Goal: Information Seeking & Learning: Learn about a topic

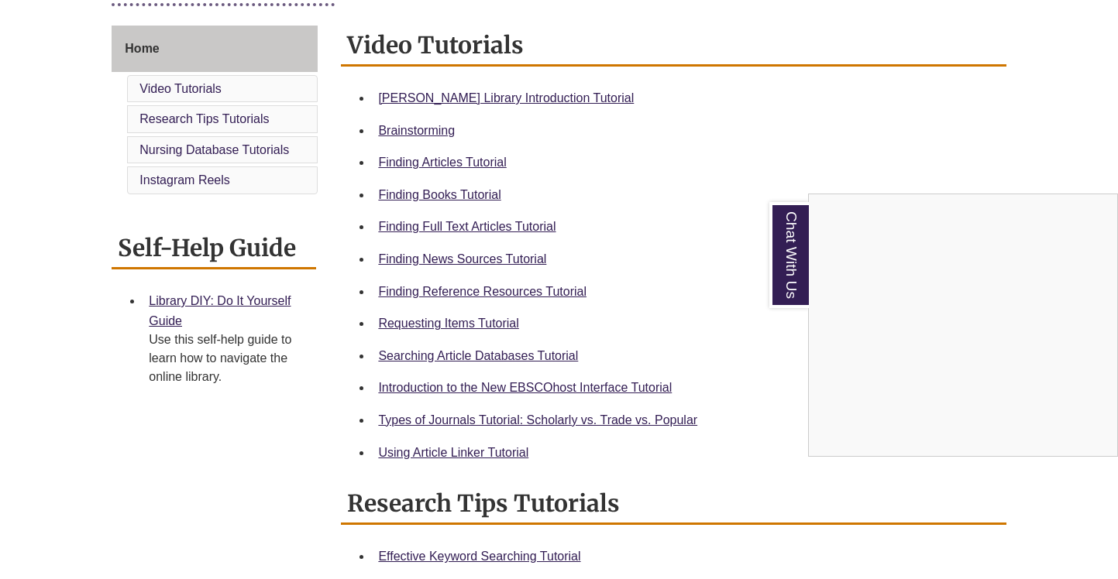
scroll to position [418, 0]
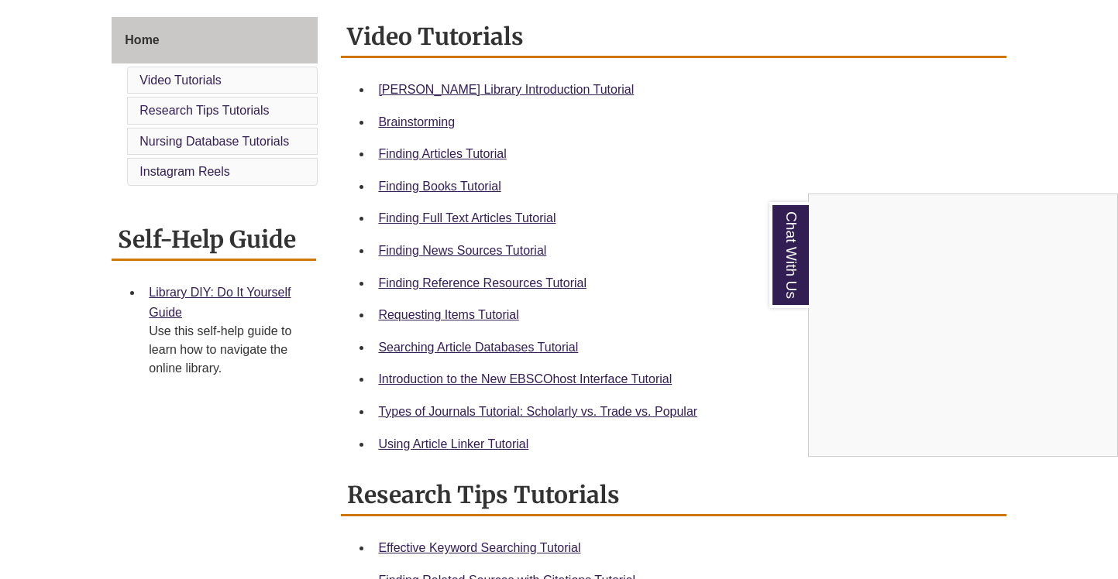
click at [438, 316] on div "Chat With Us" at bounding box center [559, 289] width 1118 height 579
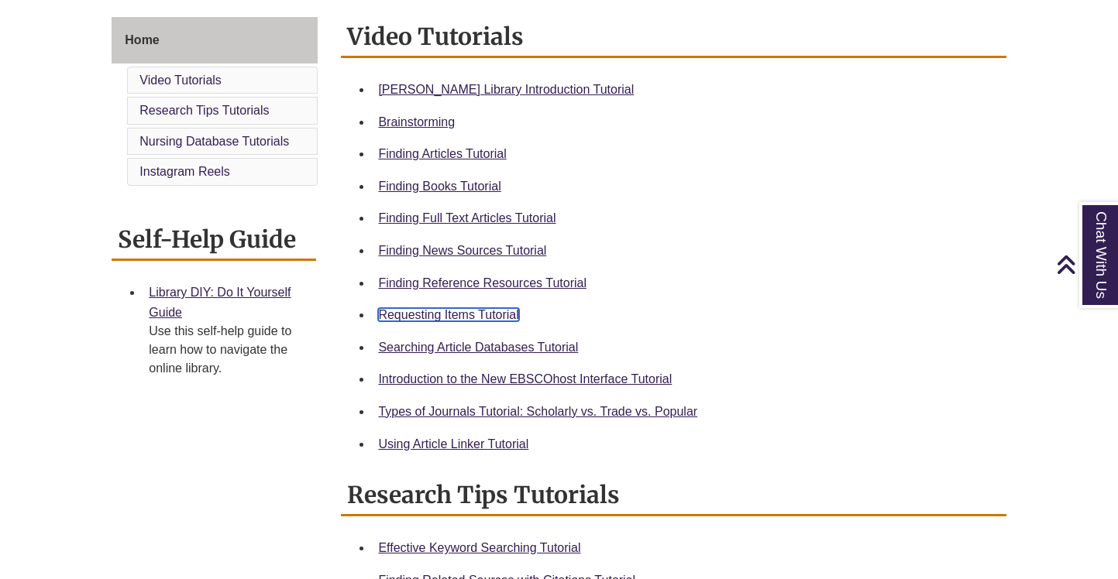
click at [448, 314] on link "Requesting Items Tutorial" at bounding box center [448, 314] width 140 height 13
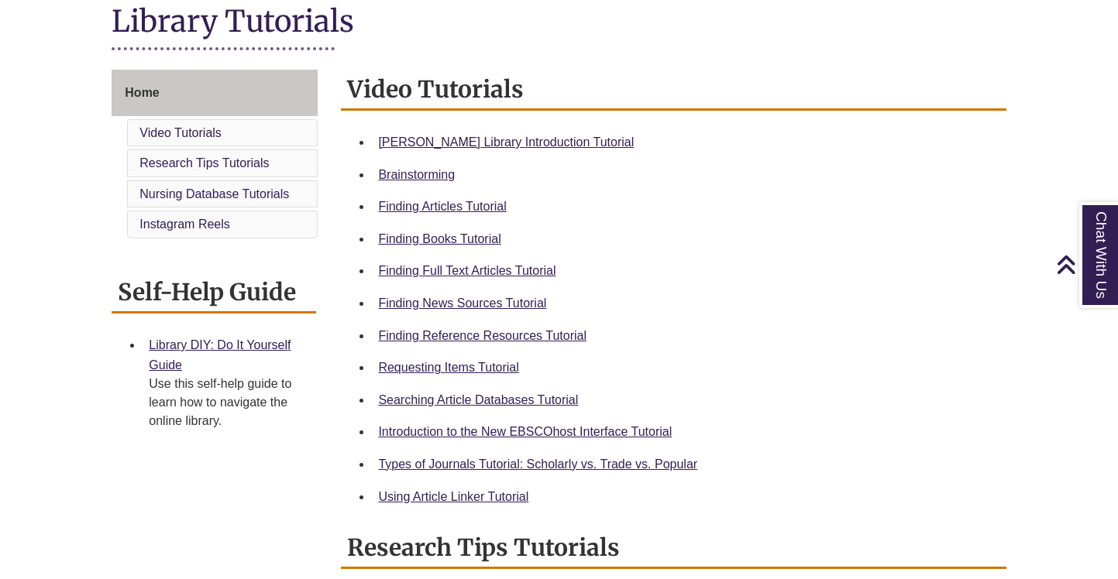
scroll to position [366, 0]
click at [445, 241] on link "Finding Books Tutorial" at bounding box center [439, 238] width 122 height 13
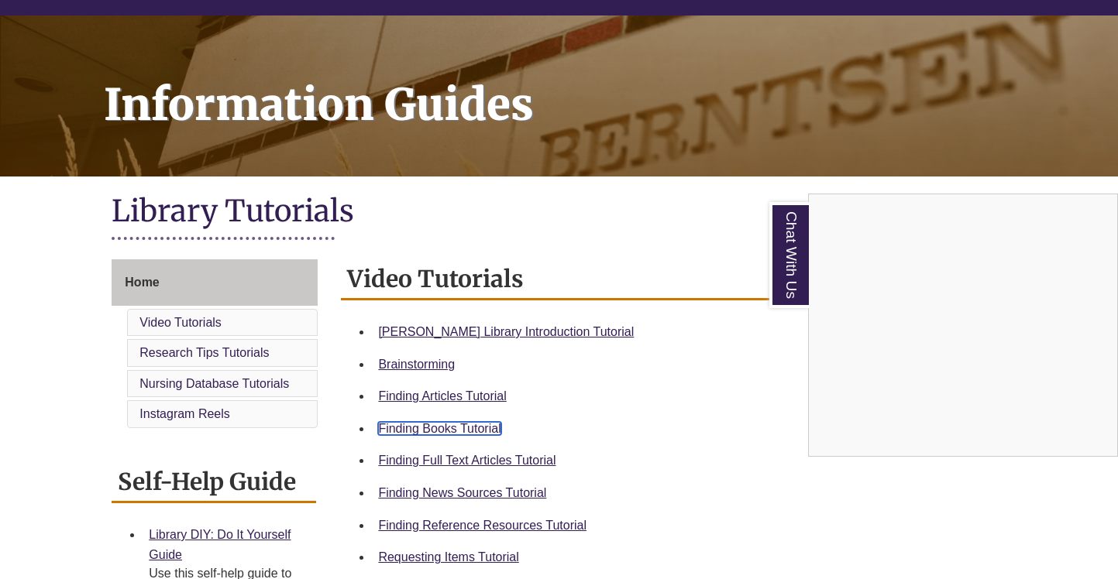
scroll to position [0, 0]
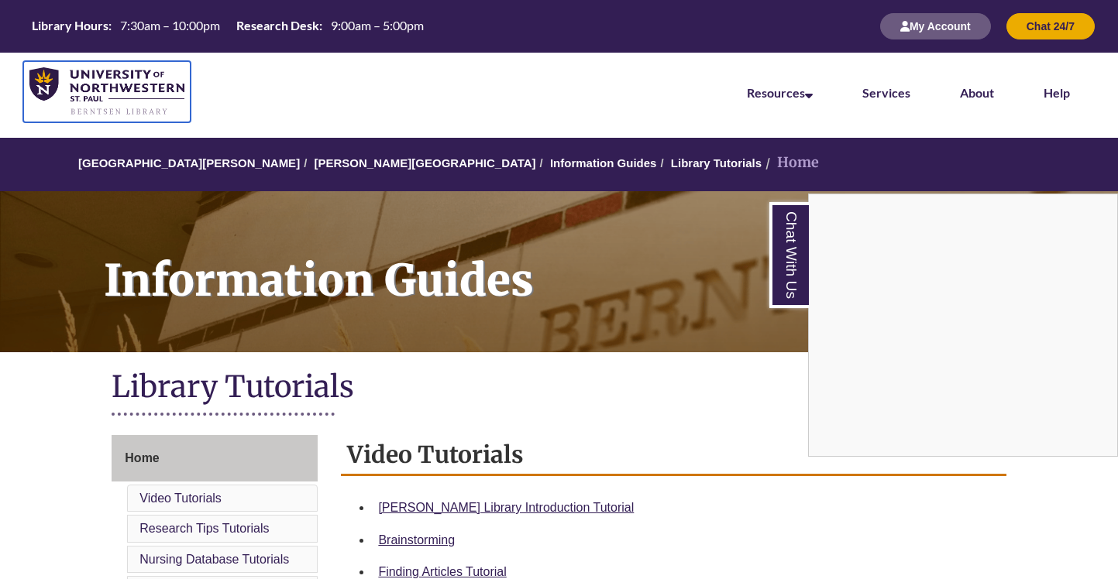
click at [85, 88] on img at bounding box center [106, 92] width 155 height 50
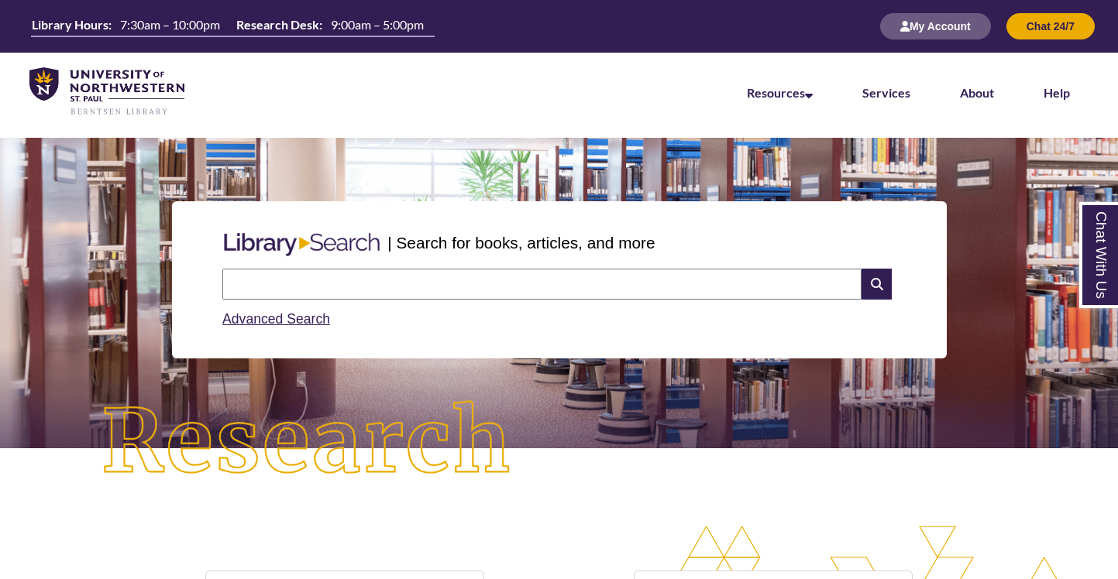
scroll to position [328, 1118]
click at [318, 280] on input "text" at bounding box center [541, 284] width 639 height 31
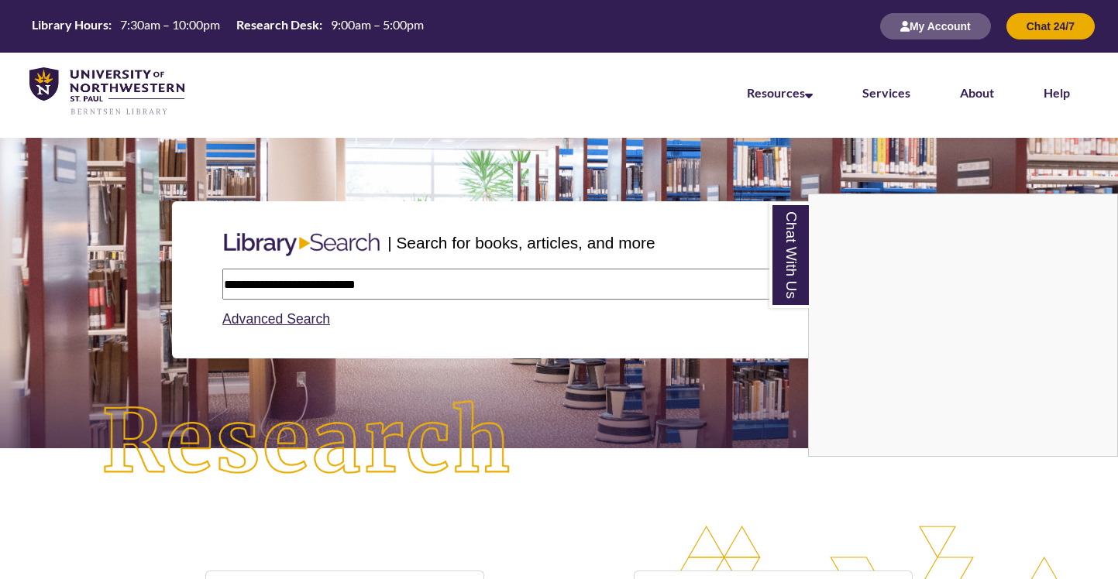
type input "**********"
click at [784, 249] on link "Chat With Us" at bounding box center [788, 255] width 39 height 106
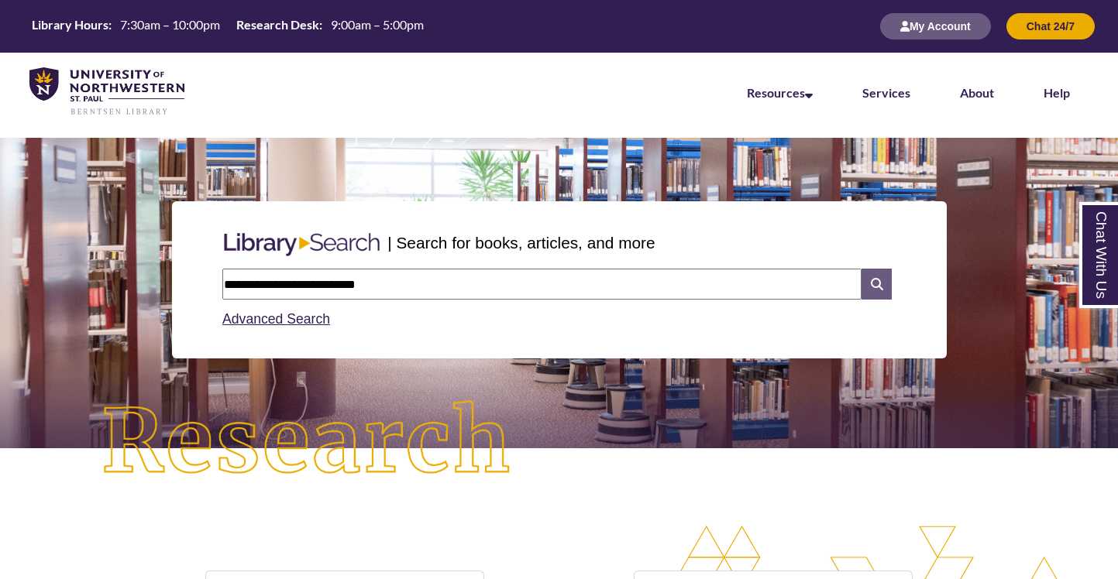
click at [877, 286] on icon at bounding box center [875, 284] width 29 height 31
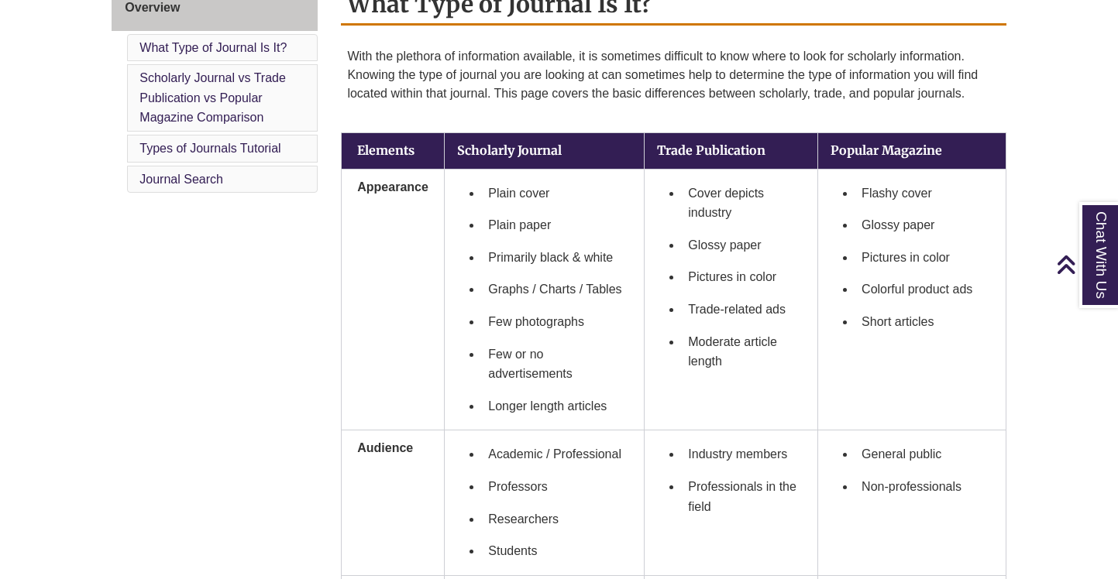
scroll to position [476, 0]
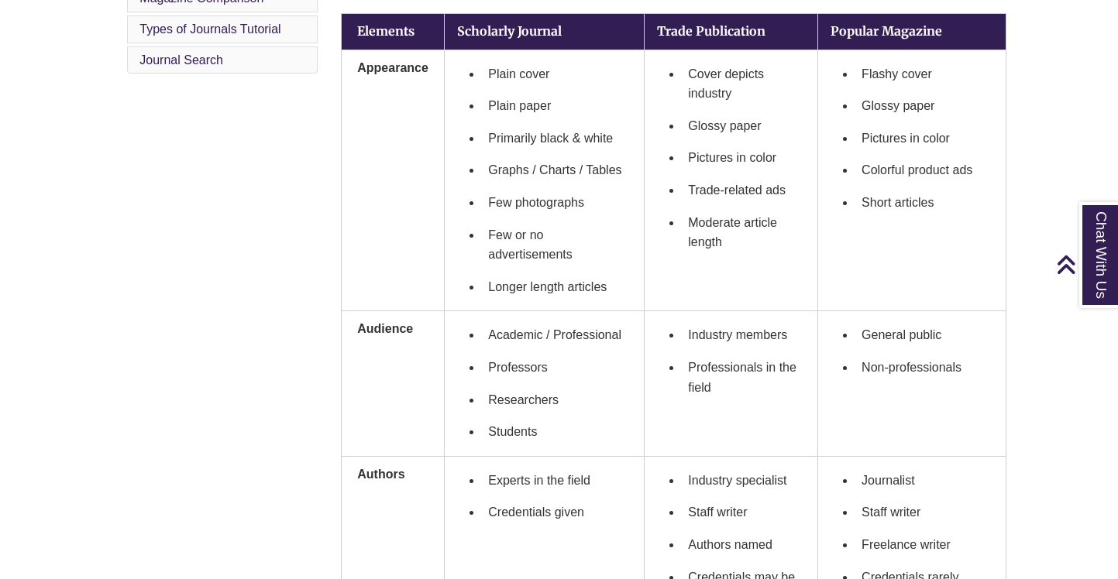
scroll to position [551, 0]
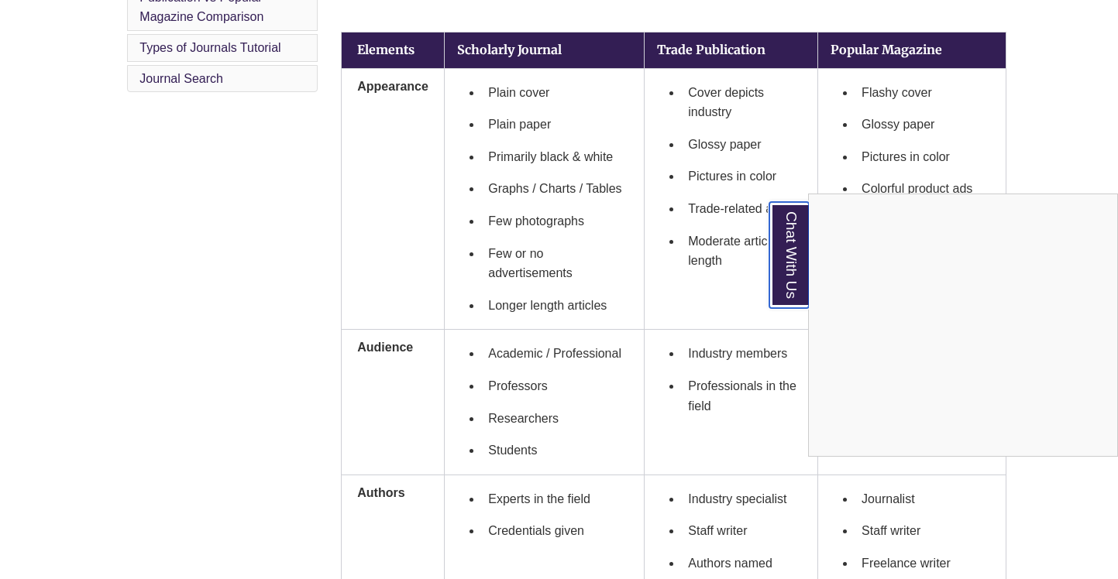
click at [782, 264] on link "Chat With Us" at bounding box center [788, 255] width 39 height 106
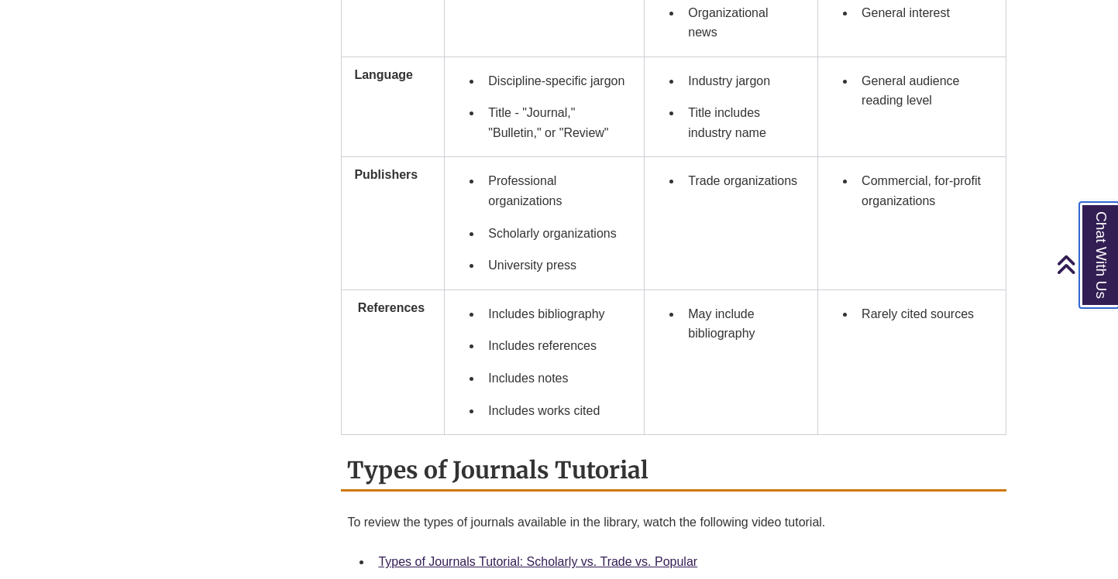
scroll to position [1301, 0]
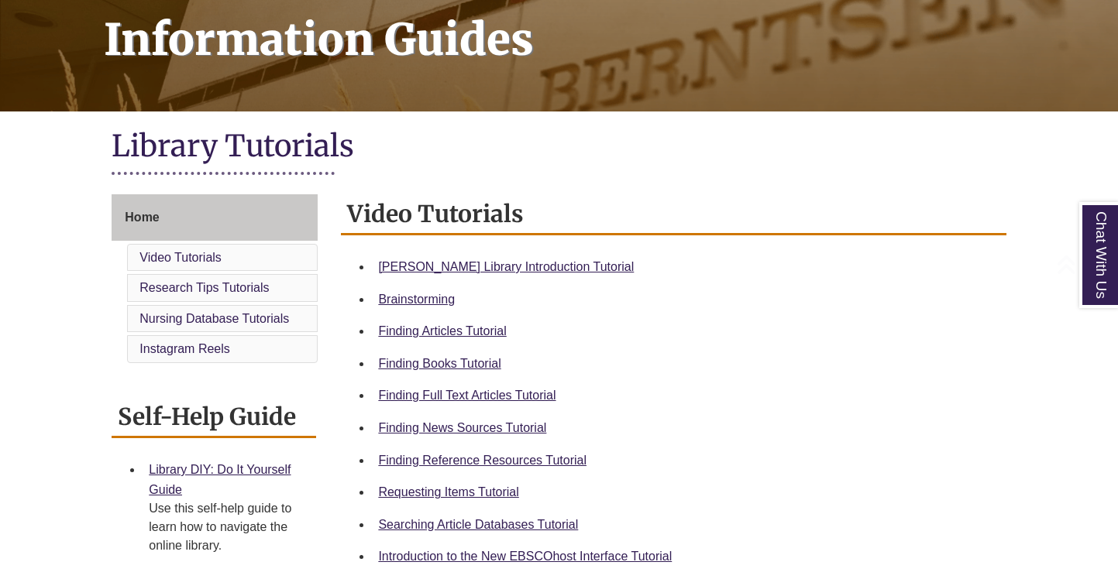
scroll to position [244, 0]
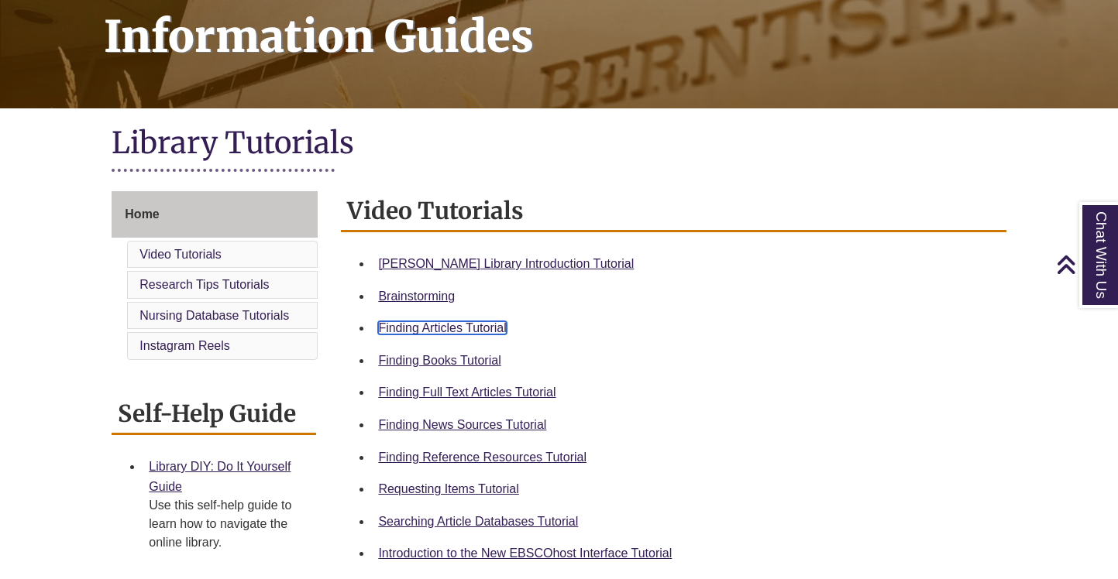
click at [454, 325] on link "Finding Articles Tutorial" at bounding box center [442, 327] width 128 height 13
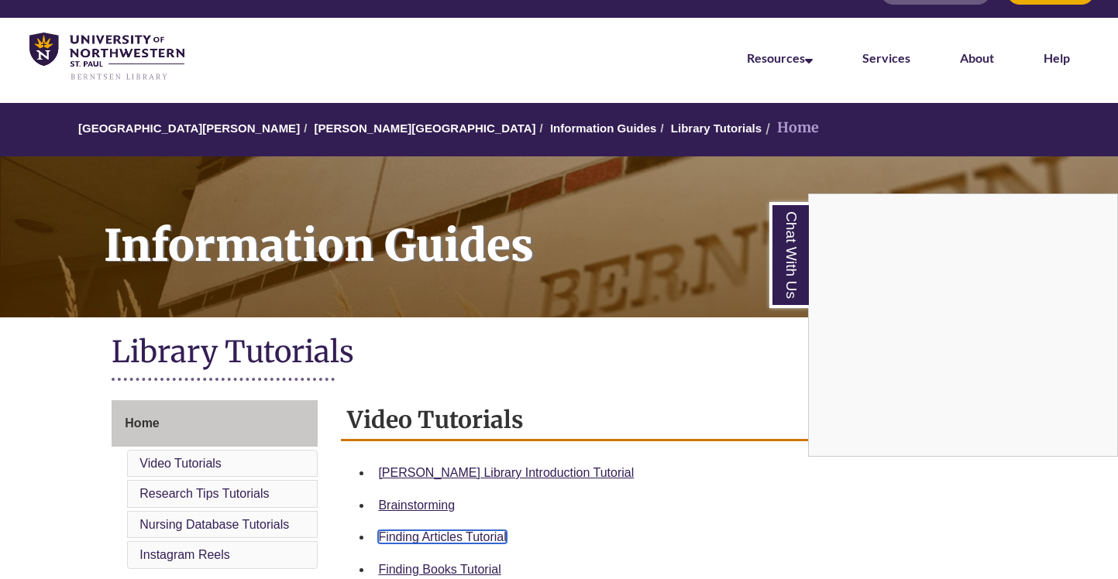
scroll to position [0, 0]
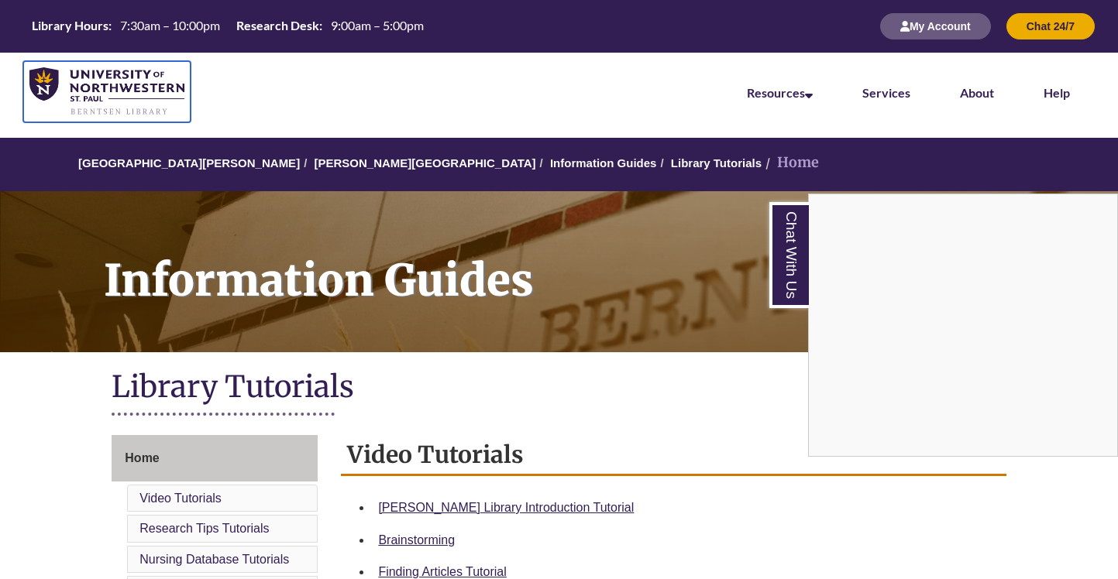
click at [128, 91] on img at bounding box center [106, 92] width 155 height 50
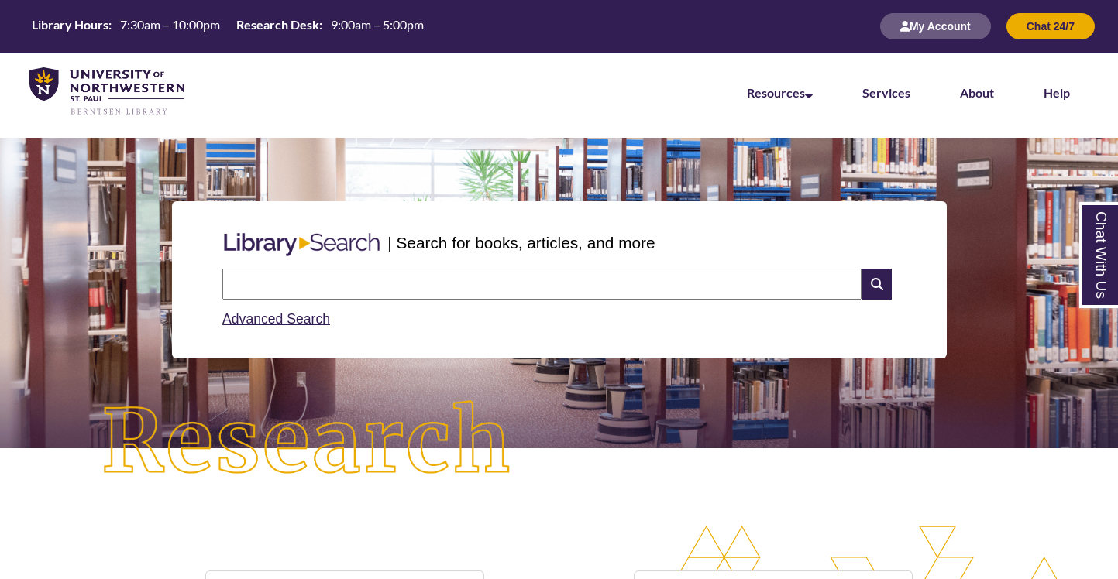
click at [323, 288] on input "text" at bounding box center [541, 284] width 639 height 31
type input "**********"
click at [880, 281] on icon at bounding box center [875, 284] width 29 height 31
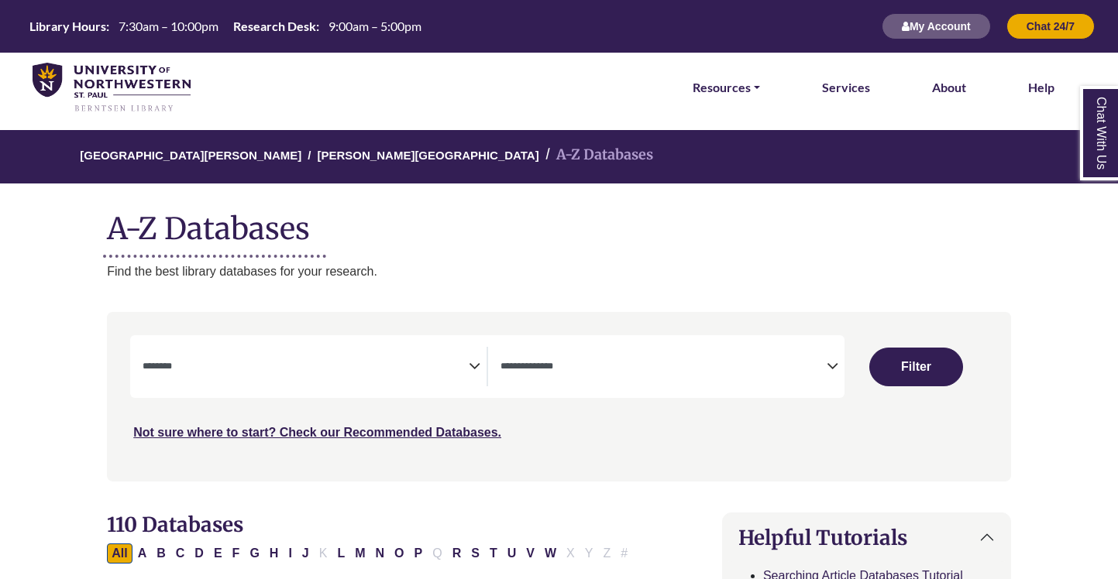
select select "Database Subject Filter"
select select "Database Types Filter"
click at [247, 354] on span "Search filters" at bounding box center [306, 366] width 326 height 39
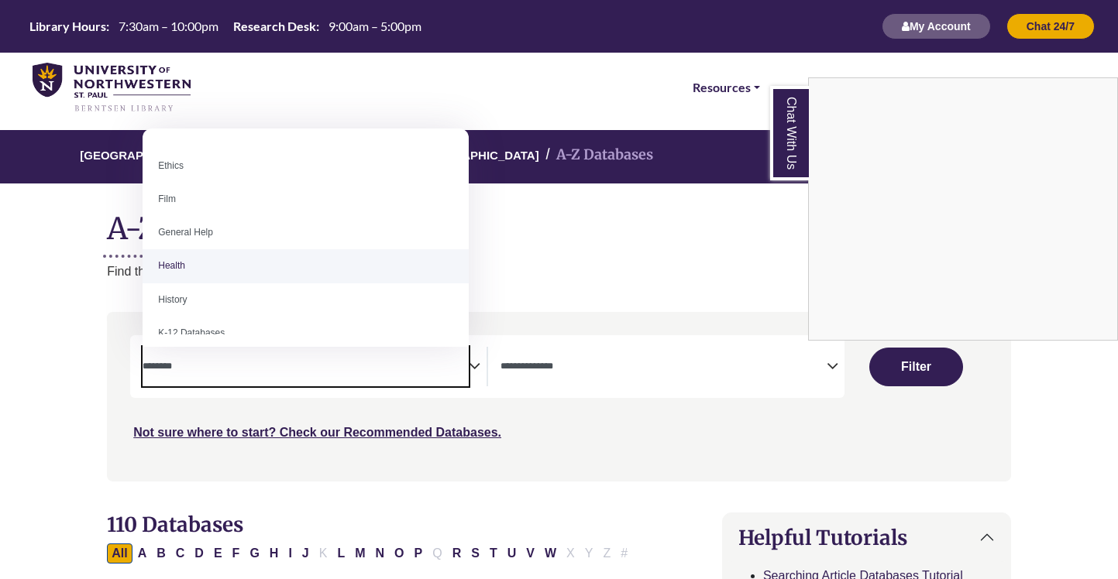
scroll to position [582, 0]
select select "*****"
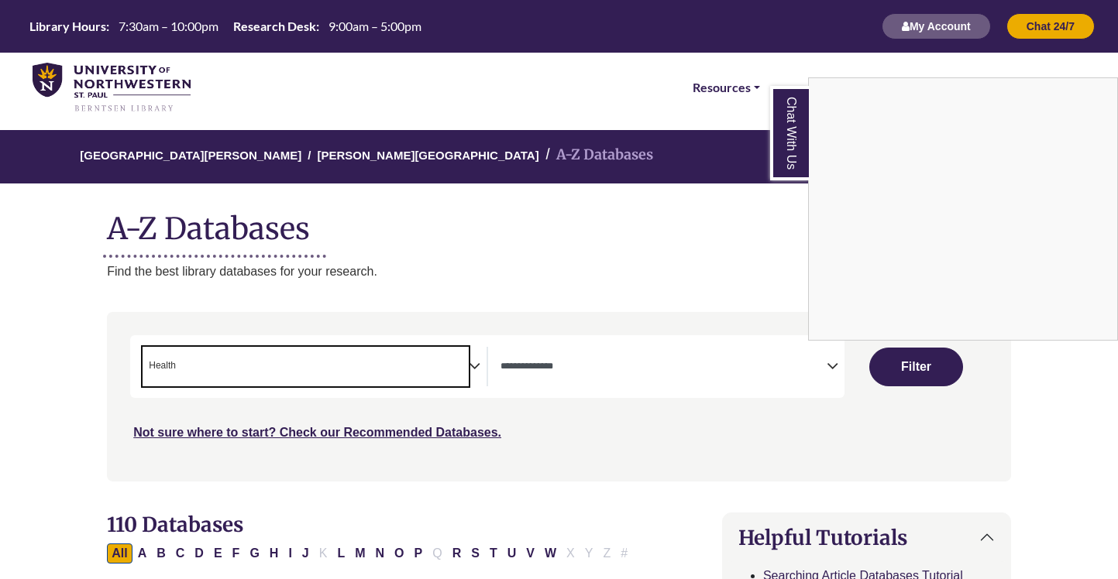
click at [918, 383] on div "Chat With Us" at bounding box center [559, 289] width 1118 height 579
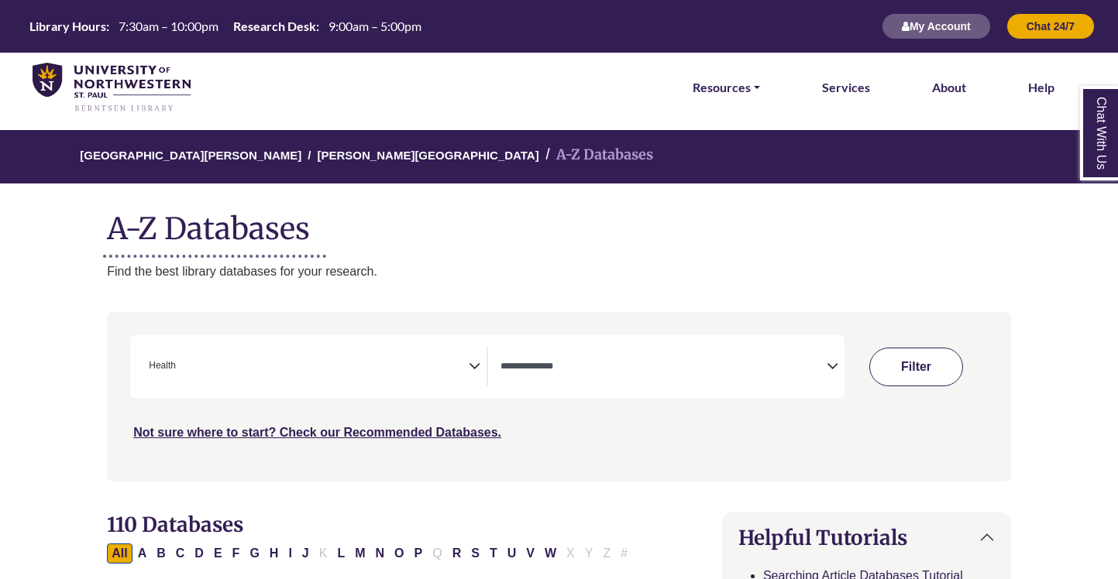
click at [919, 367] on button "Filter" at bounding box center [915, 367] width 93 height 39
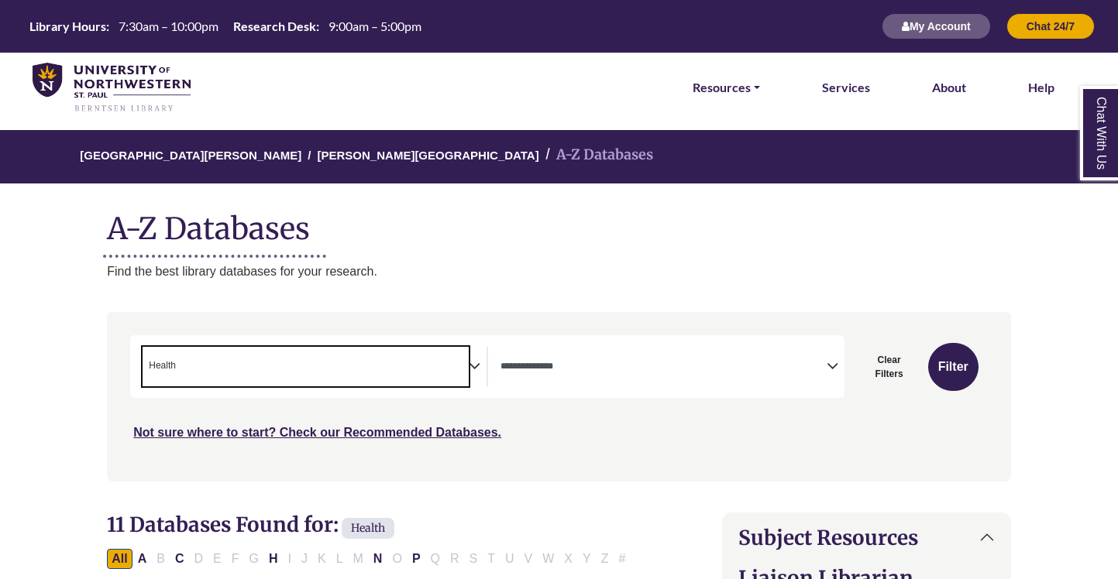
click at [411, 377] on span "× Health" at bounding box center [306, 366] width 326 height 39
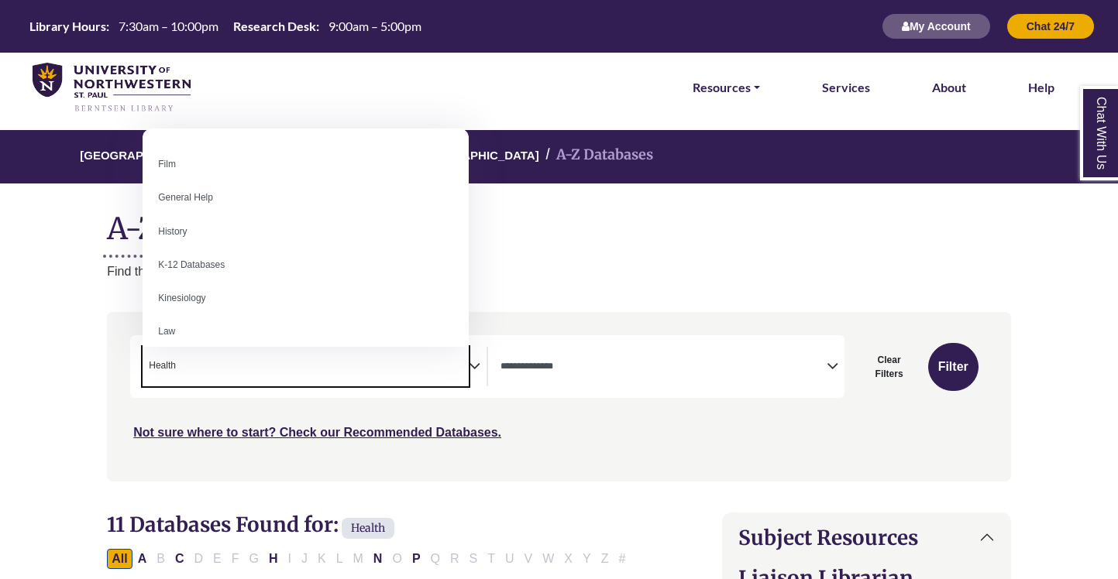
scroll to position [665, 0]
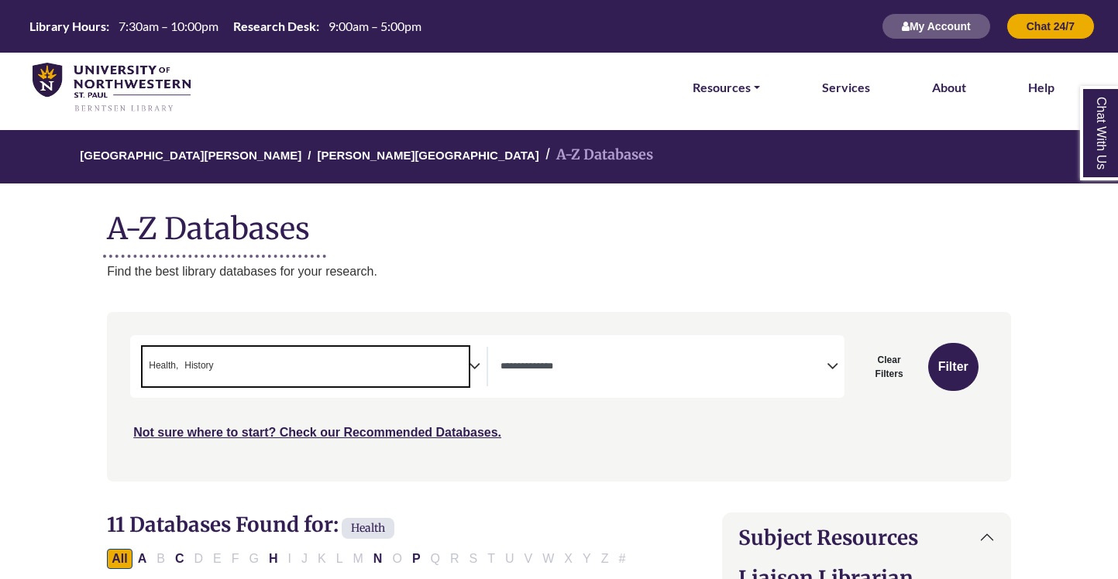
click at [318, 361] on span "× Health × History" at bounding box center [306, 366] width 326 height 39
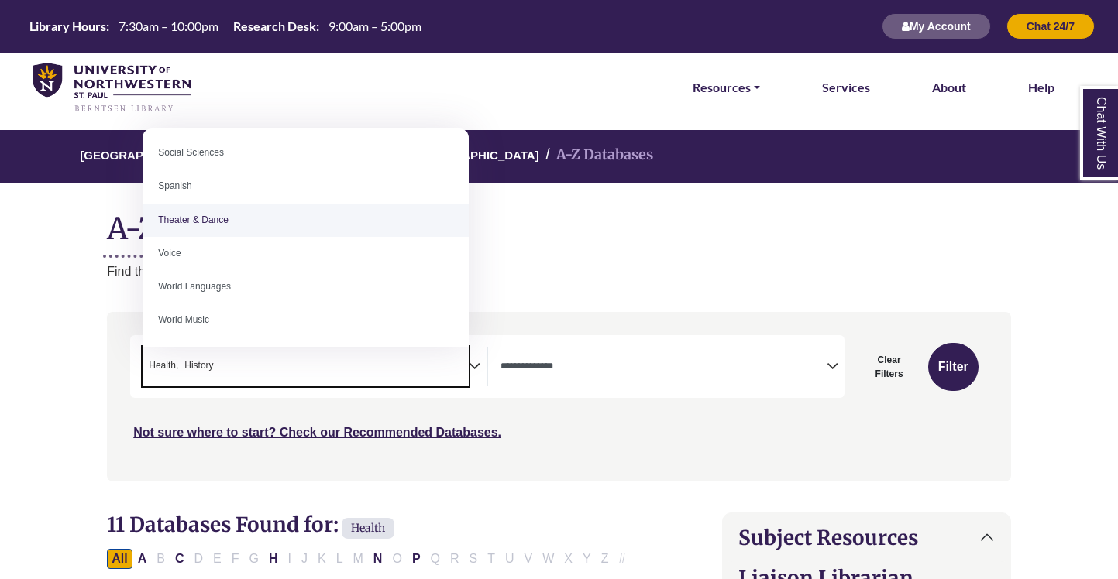
scroll to position [1379, 0]
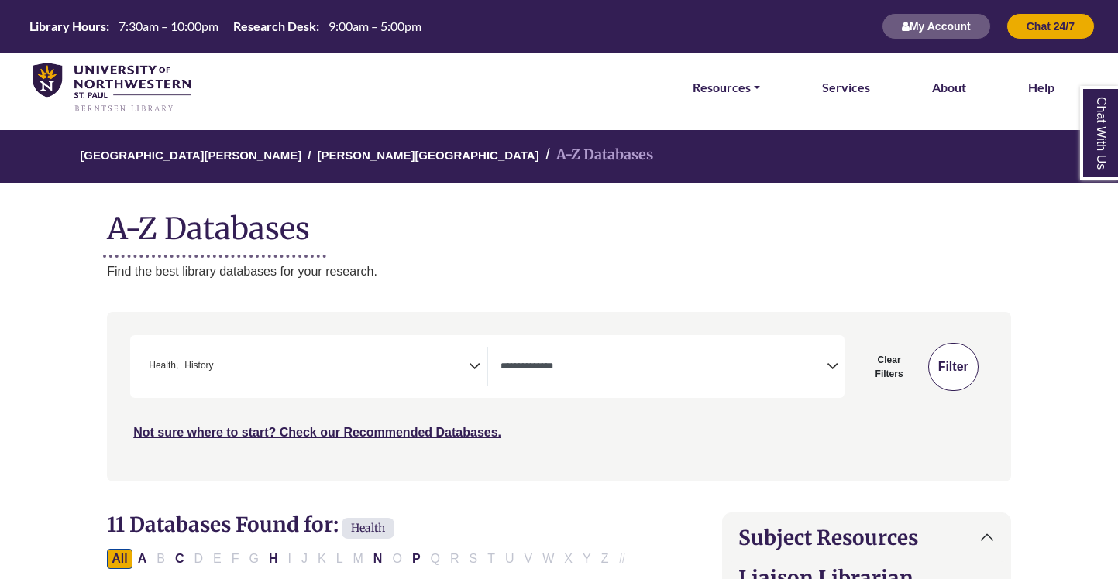
click at [956, 365] on button "Filter" at bounding box center [953, 367] width 50 height 48
select select "Database Types Filter"
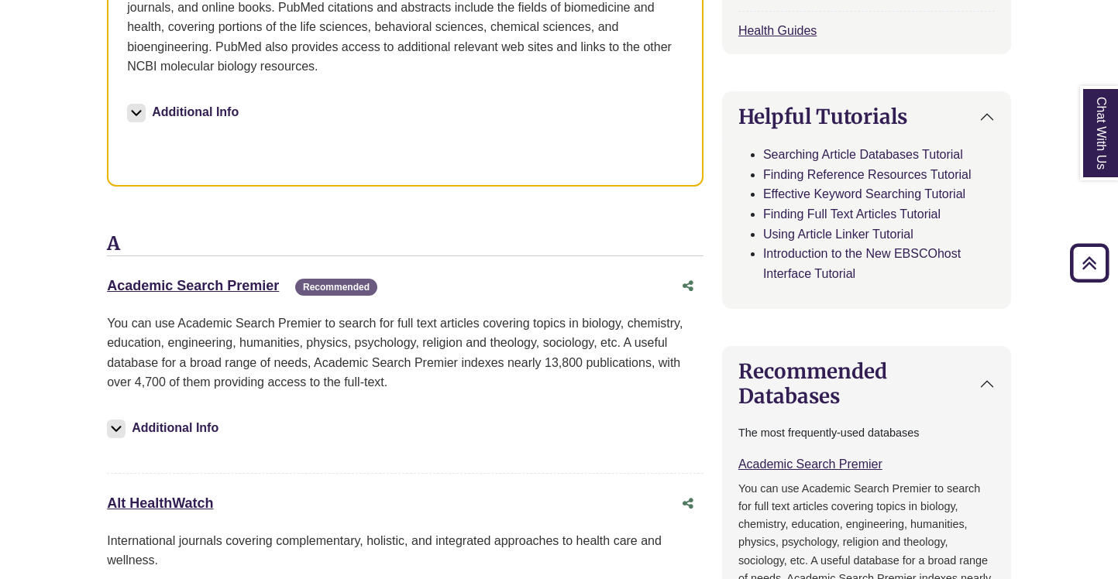
scroll to position [736, 0]
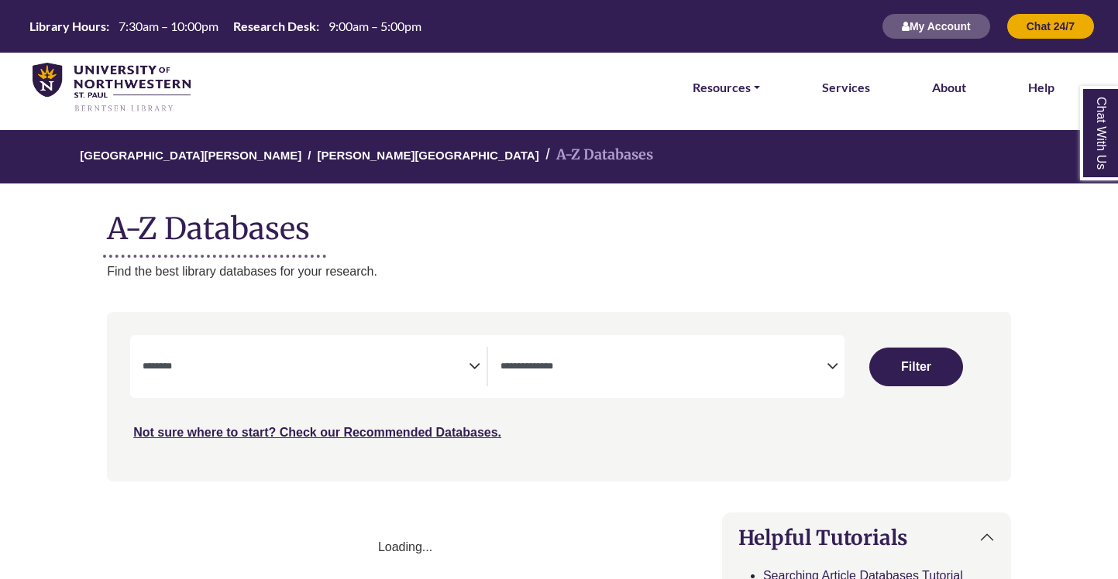
select select "Database Subject Filter"
select select "Database Types Filter"
select select "Database Subject Filter"
select select "Database Types Filter"
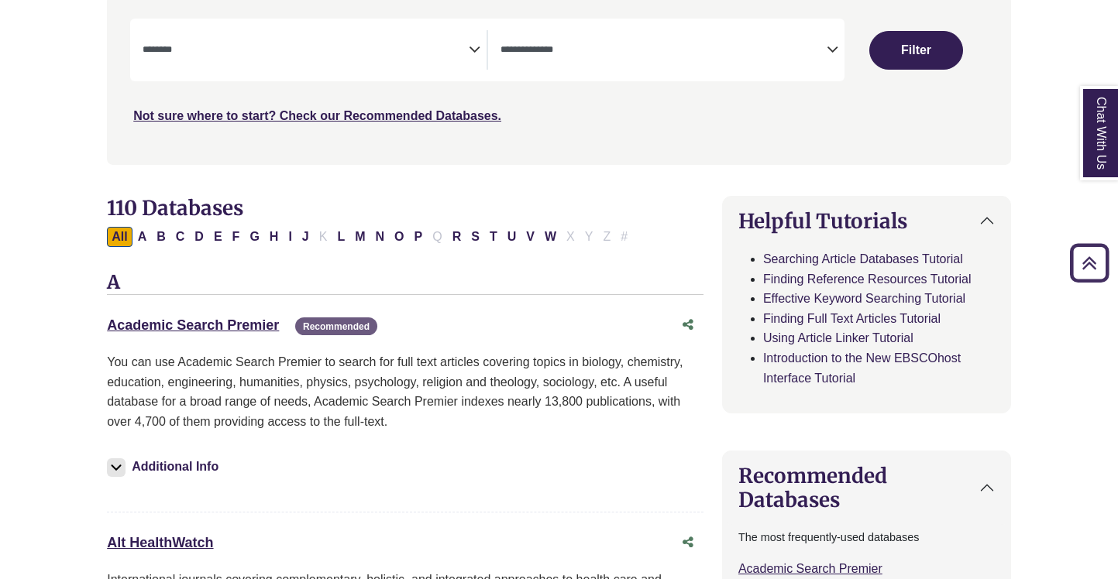
scroll to position [318, 0]
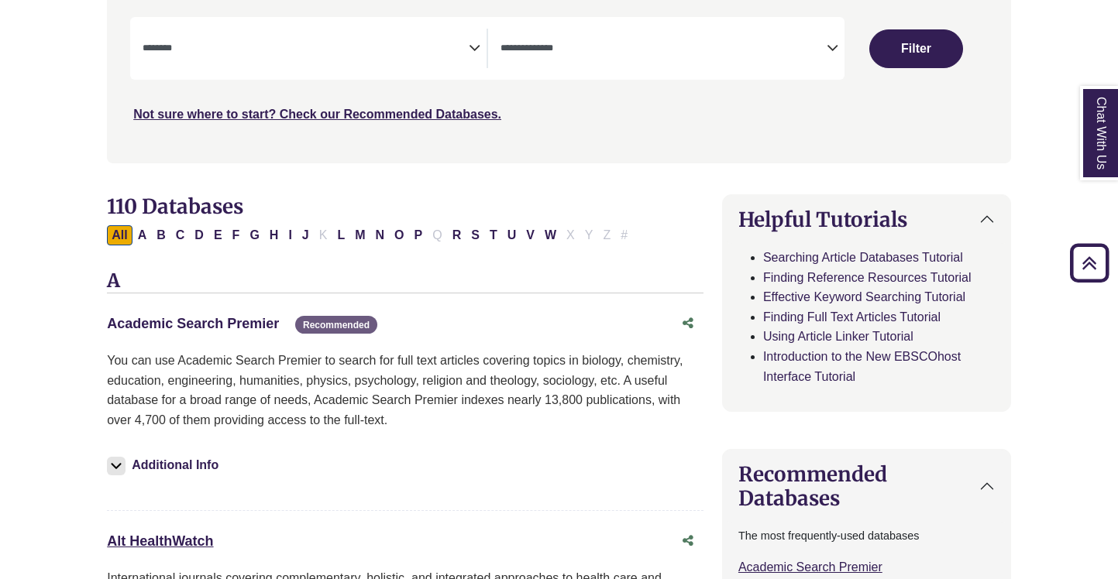
click at [208, 324] on link "Academic Search Premier This link opens in a new window" at bounding box center [193, 323] width 172 height 15
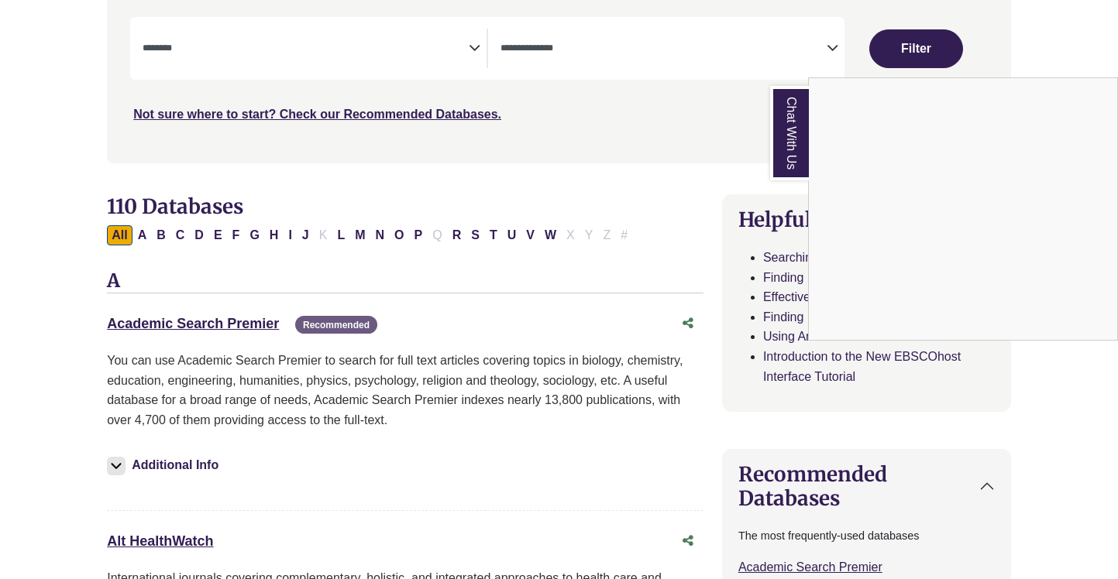
click at [197, 325] on div "Chat With Us" at bounding box center [559, 289] width 1118 height 579
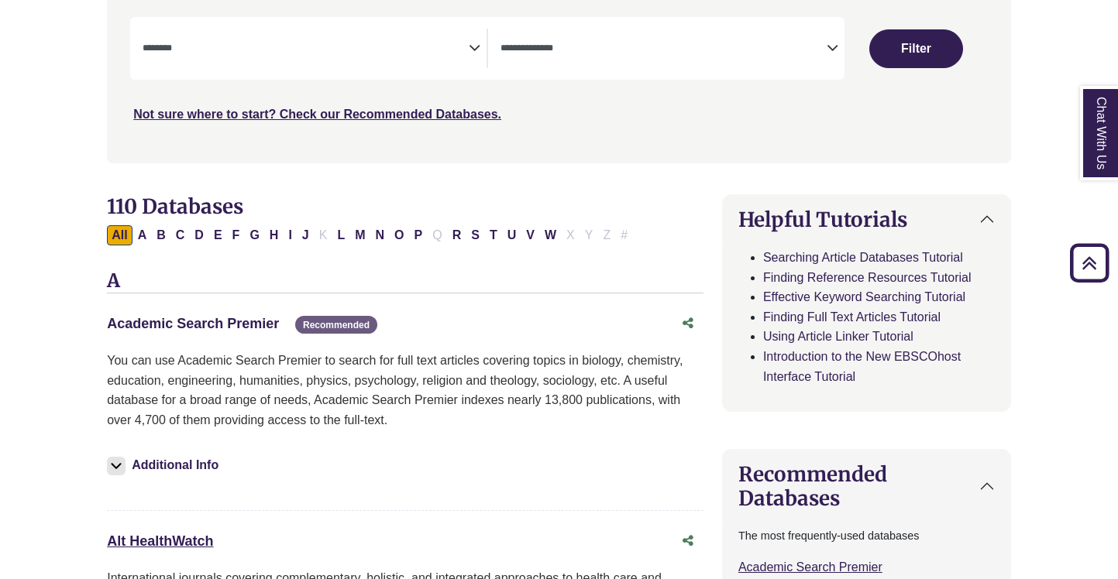
click at [197, 325] on link "Academic Search Premier This link opens in a new window" at bounding box center [193, 323] width 172 height 15
click at [524, 197] on h2 "110 Databases" at bounding box center [405, 206] width 596 height 24
click at [198, 319] on link "Academic Search Premier This link opens in a new window" at bounding box center [193, 323] width 172 height 15
click at [197, 324] on link "Academic Search Premier This link opens in a new window" at bounding box center [193, 323] width 172 height 15
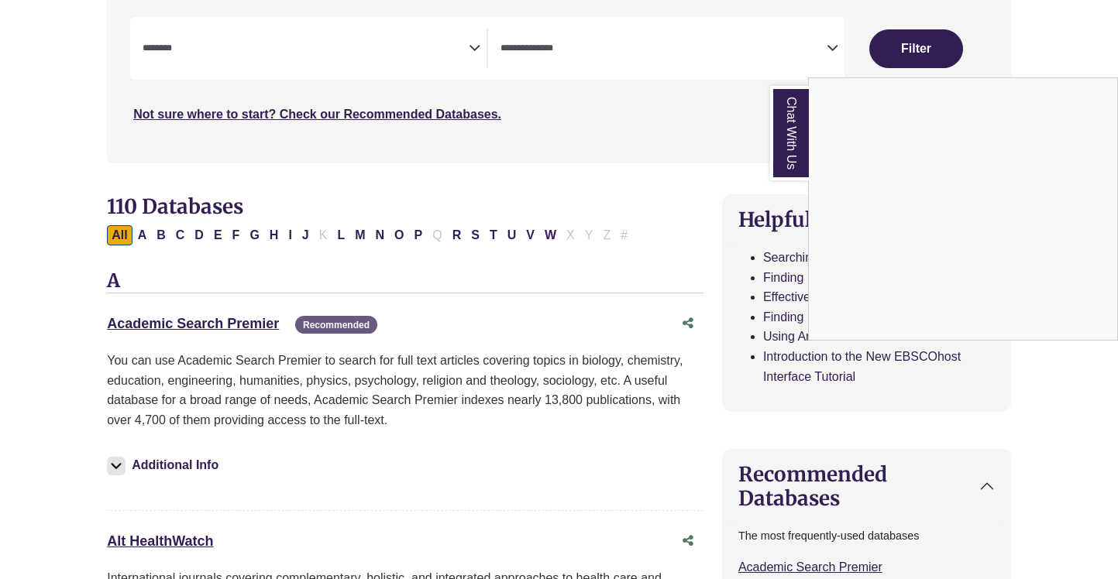
click at [206, 322] on div "Chat With Us" at bounding box center [559, 289] width 1118 height 579
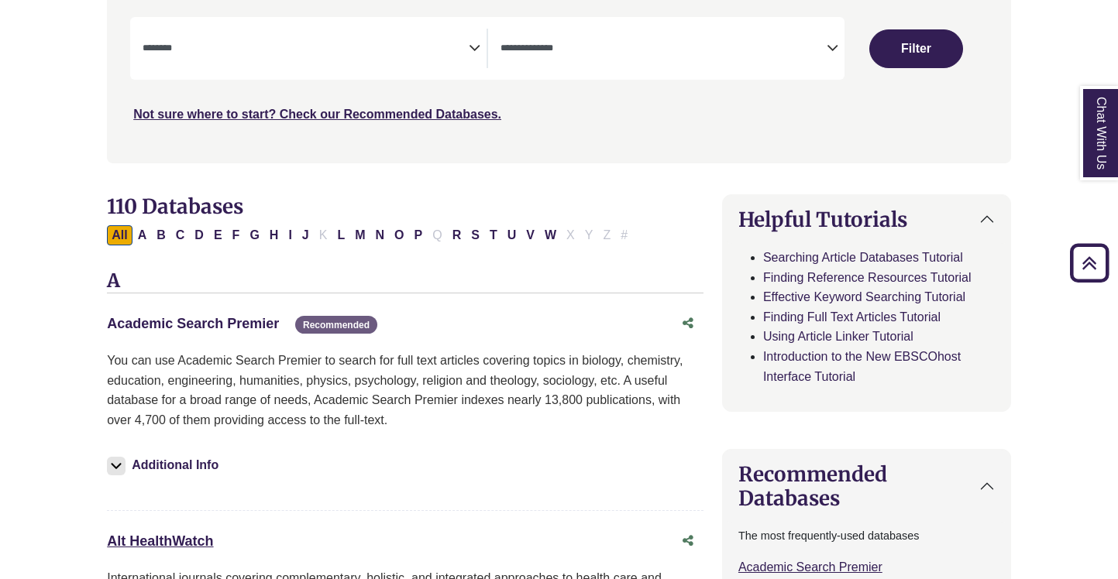
click at [194, 317] on link "Academic Search Premier This link opens in a new window" at bounding box center [193, 323] width 172 height 15
click at [232, 323] on link "Academic Search Premier This link opens in a new window" at bounding box center [193, 323] width 172 height 15
